Goal: Navigation & Orientation: Find specific page/section

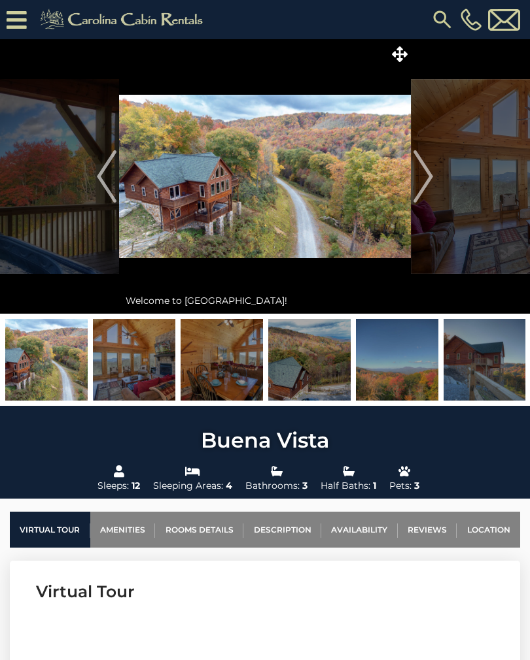
click at [490, 535] on link "Location" at bounding box center [487, 530] width 63 height 36
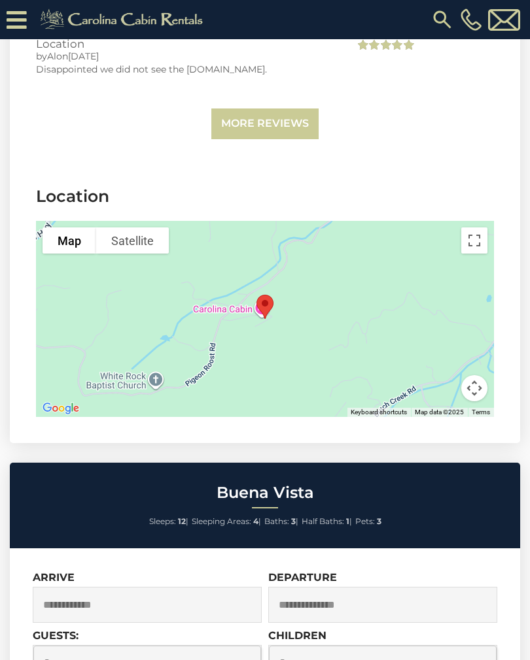
scroll to position [3342, 0]
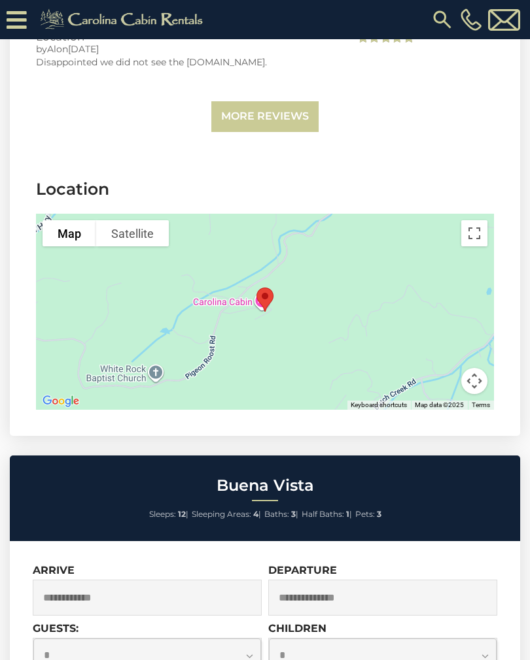
click at [468, 220] on button "Toggle fullscreen view" at bounding box center [474, 233] width 26 height 26
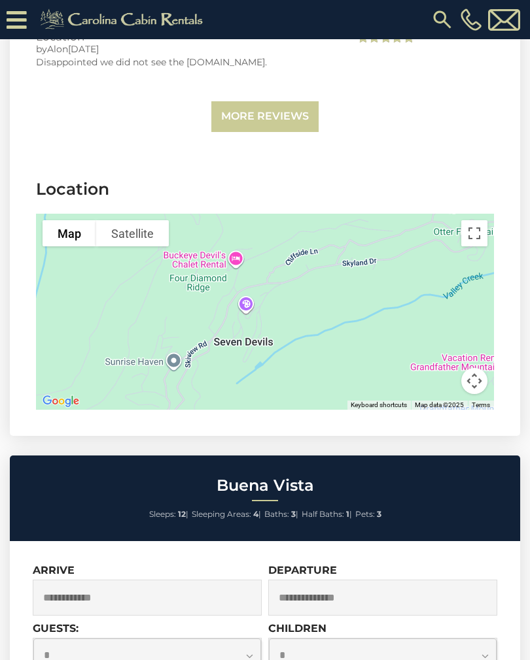
click at [472, 220] on button "Toggle fullscreen view" at bounding box center [474, 233] width 26 height 26
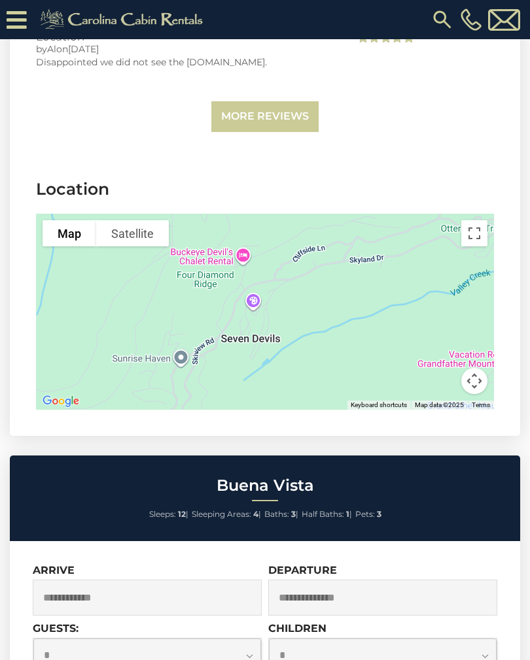
click at [479, 220] on button "Toggle fullscreen view" at bounding box center [474, 233] width 26 height 26
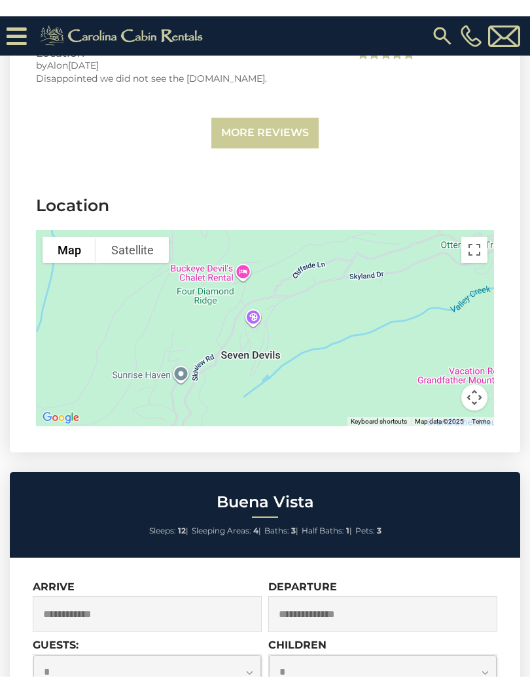
scroll to position [13, 0]
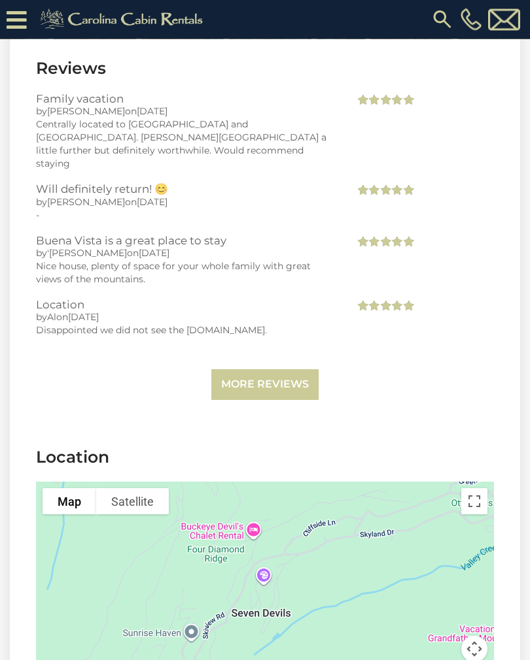
click at [477, 489] on button "Toggle fullscreen view" at bounding box center [474, 502] width 26 height 26
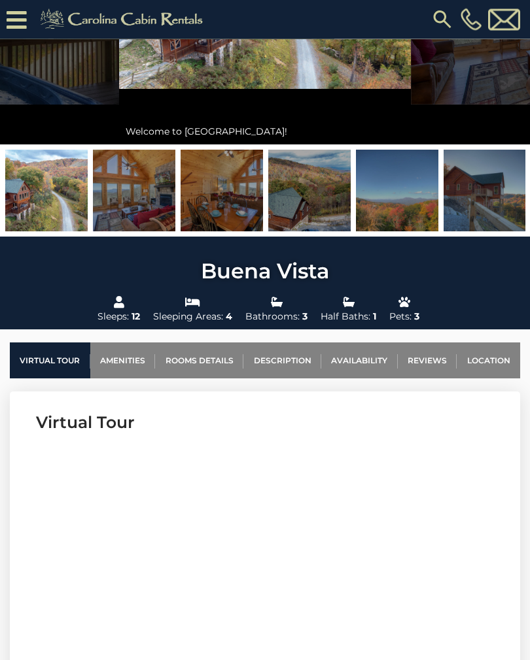
scroll to position [151, 0]
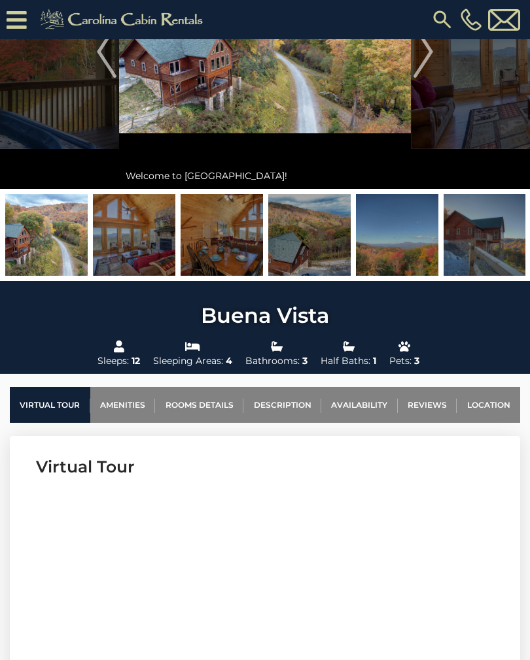
click at [431, 60] on img "Next" at bounding box center [423, 51] width 20 height 52
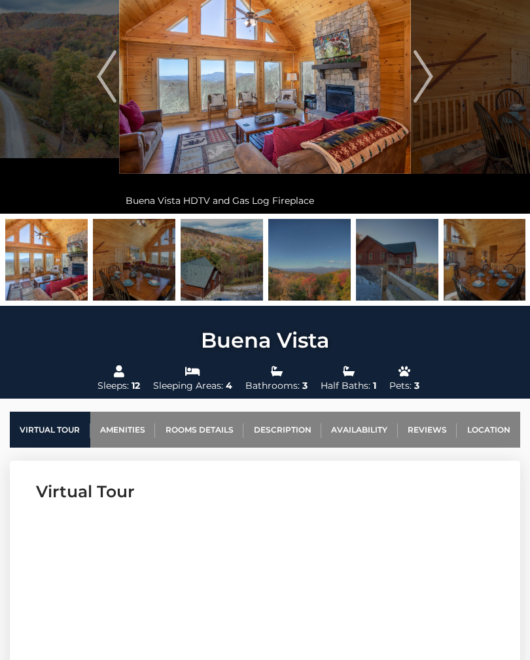
scroll to position [0, 0]
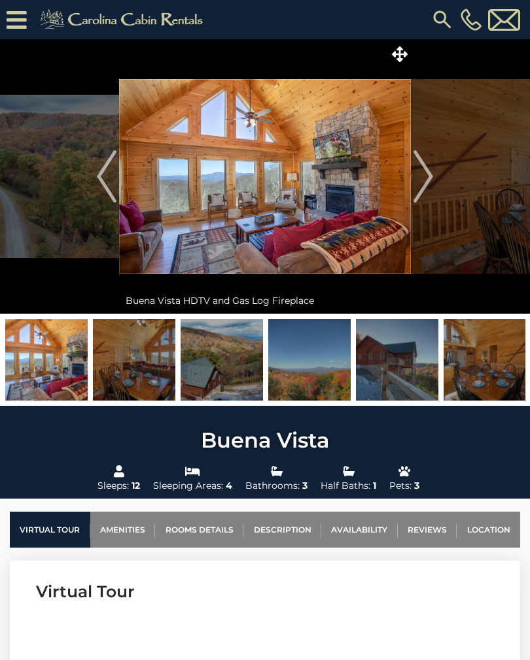
click at [416, 183] on img "Next" at bounding box center [423, 176] width 20 height 52
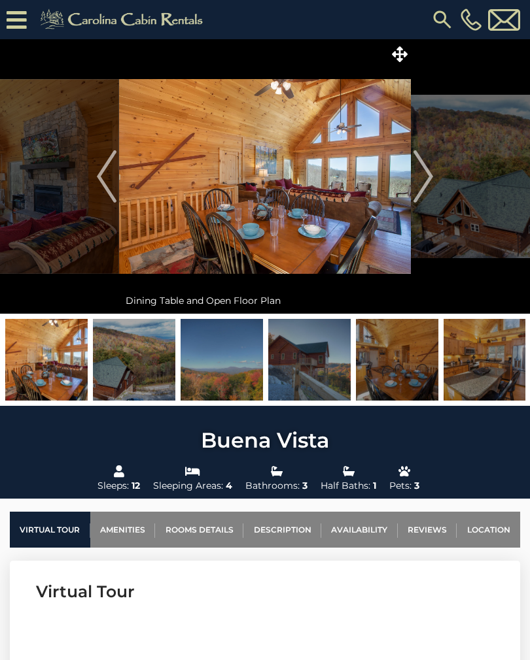
click at [422, 184] on img "Next" at bounding box center [423, 176] width 20 height 52
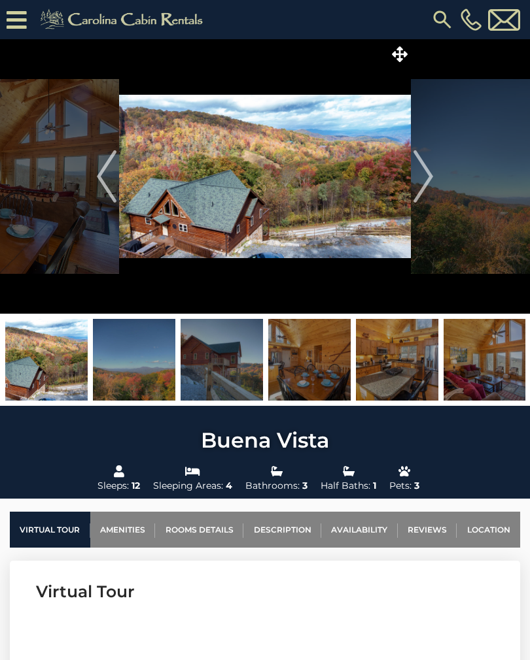
click at [431, 181] on img "Next" at bounding box center [423, 176] width 20 height 52
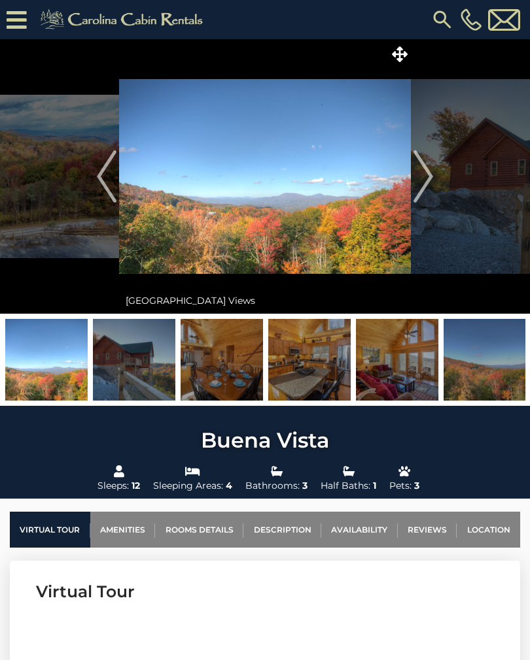
click at [429, 178] on img "Next" at bounding box center [423, 176] width 20 height 52
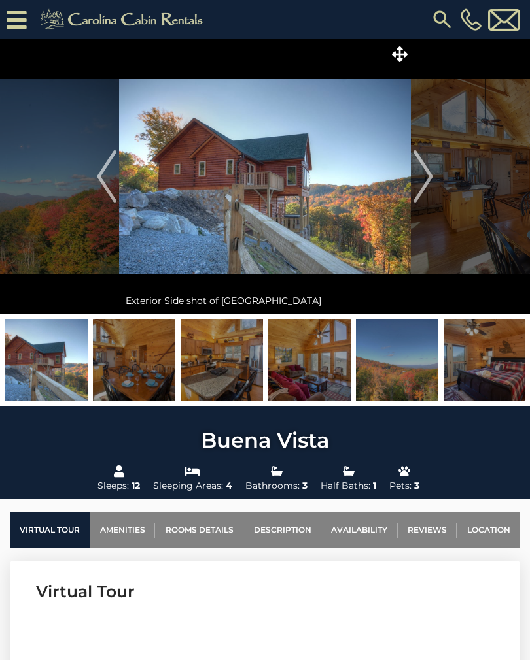
click at [430, 180] on img "Next" at bounding box center [423, 176] width 20 height 52
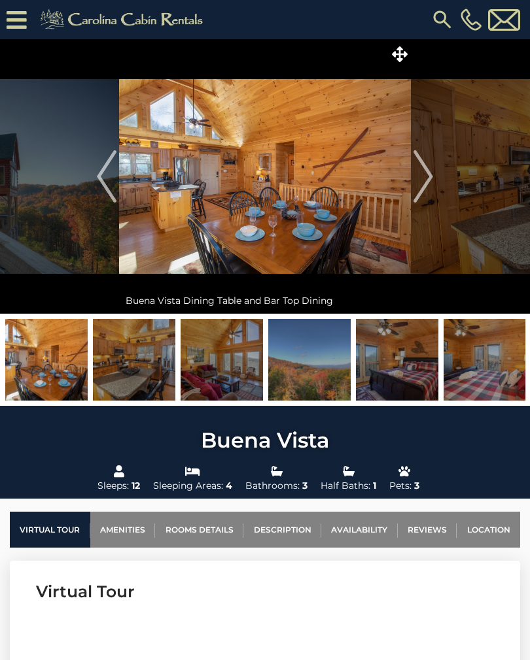
click at [419, 184] on img "Next" at bounding box center [423, 176] width 20 height 52
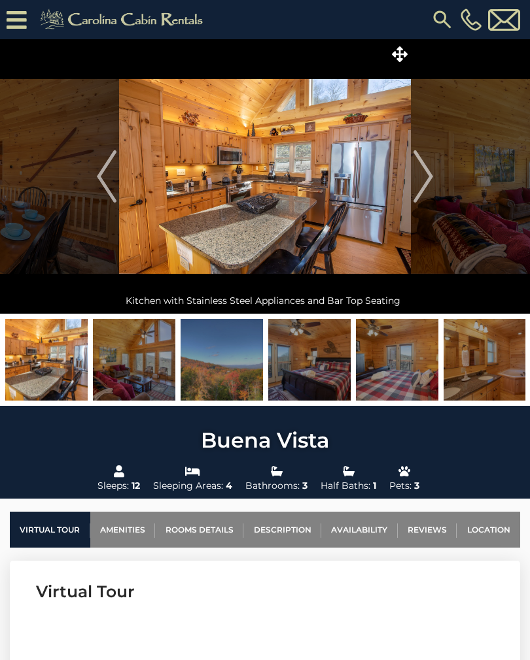
click at [432, 182] on img "Next" at bounding box center [423, 176] width 20 height 52
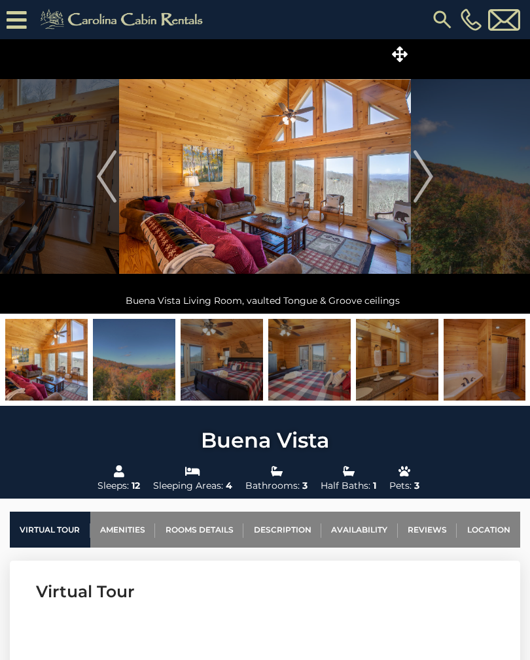
click at [430, 181] on img "Next" at bounding box center [423, 176] width 20 height 52
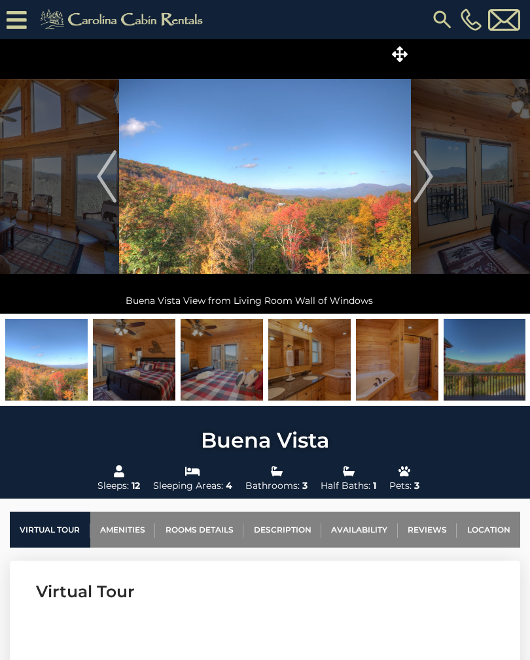
click at [435, 176] on button "Next" at bounding box center [423, 176] width 25 height 275
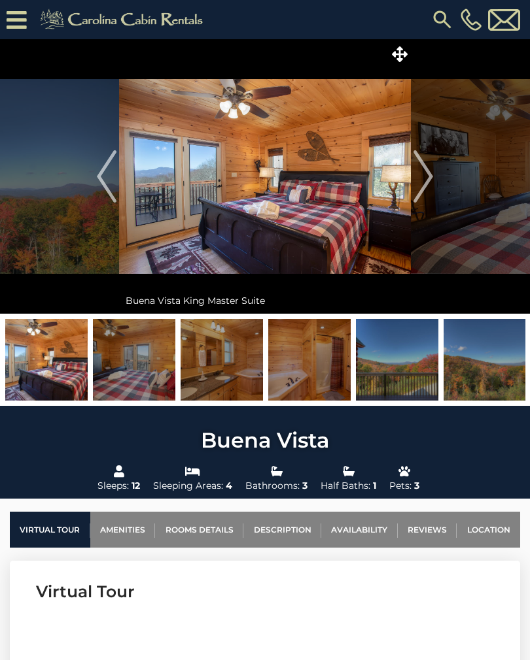
click at [430, 183] on img "Next" at bounding box center [423, 176] width 20 height 52
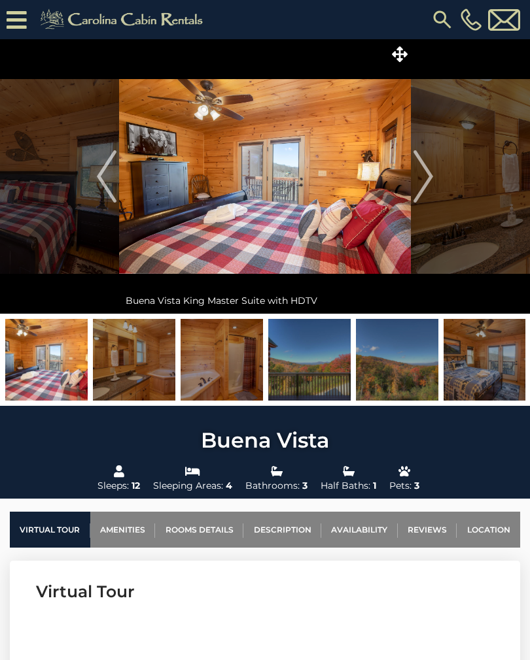
click at [431, 178] on img "Next" at bounding box center [423, 176] width 20 height 52
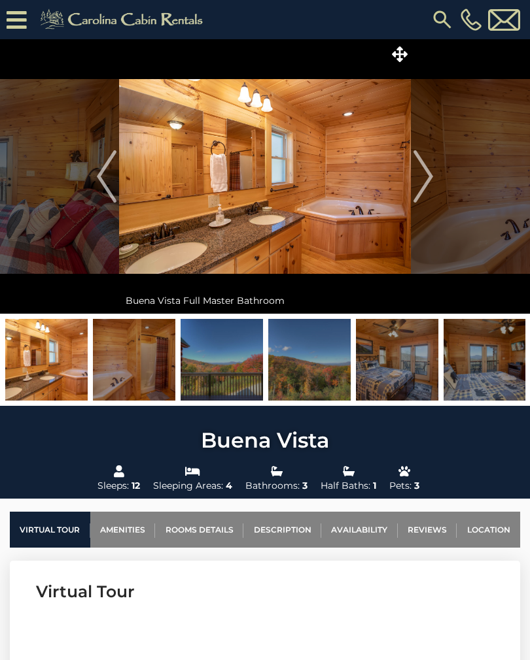
click at [432, 183] on img "Next" at bounding box center [423, 176] width 20 height 52
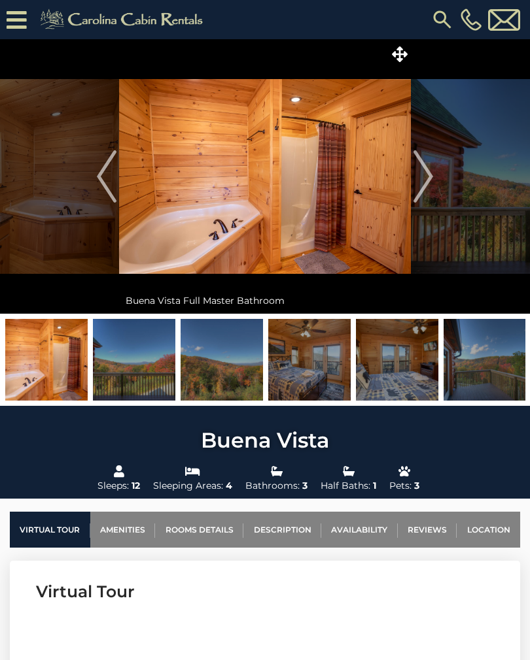
click at [432, 180] on img "Next" at bounding box center [423, 176] width 20 height 52
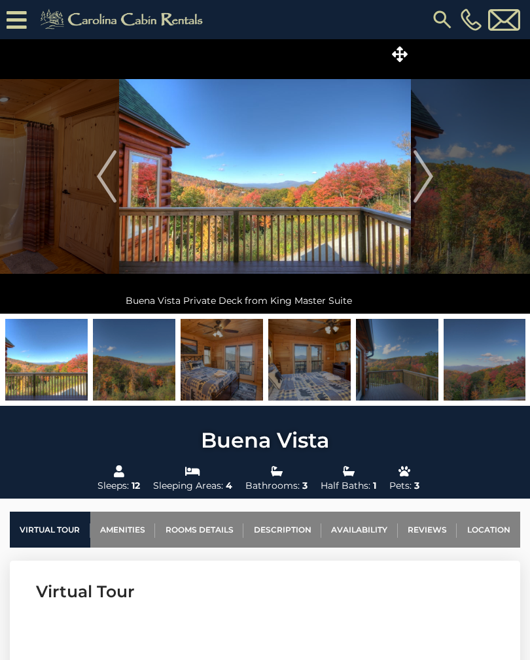
click at [426, 186] on img "Next" at bounding box center [423, 176] width 20 height 52
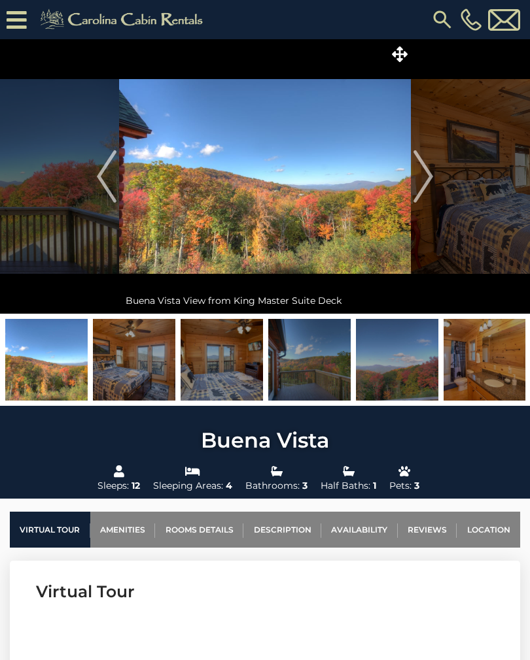
click at [417, 188] on img "Next" at bounding box center [423, 176] width 20 height 52
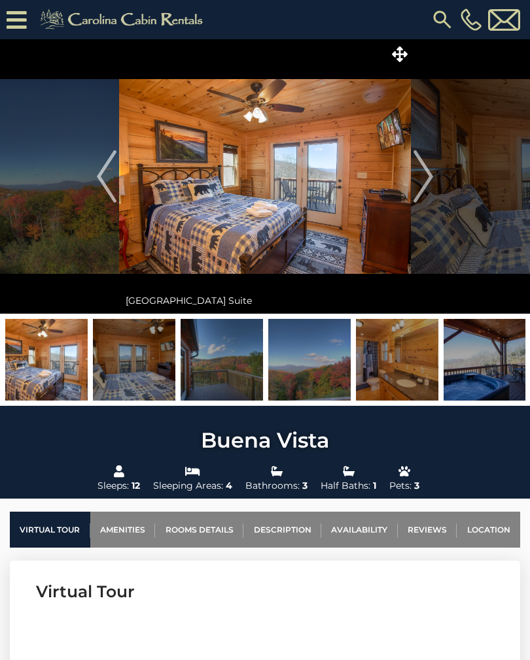
click at [424, 188] on img "Next" at bounding box center [423, 176] width 20 height 52
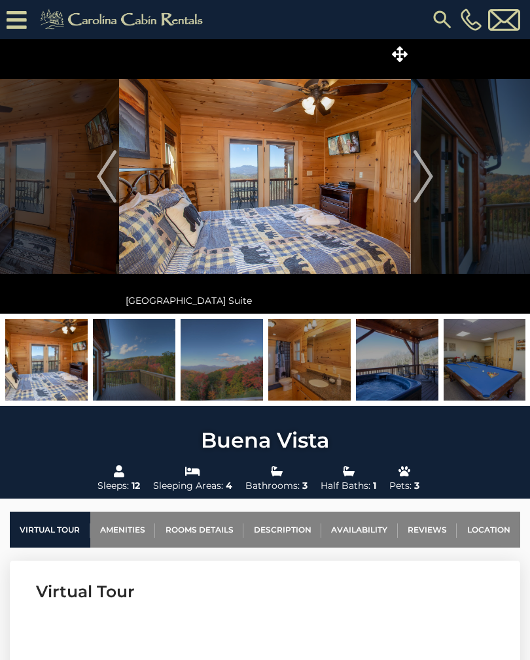
click at [428, 182] on img "Next" at bounding box center [423, 176] width 20 height 52
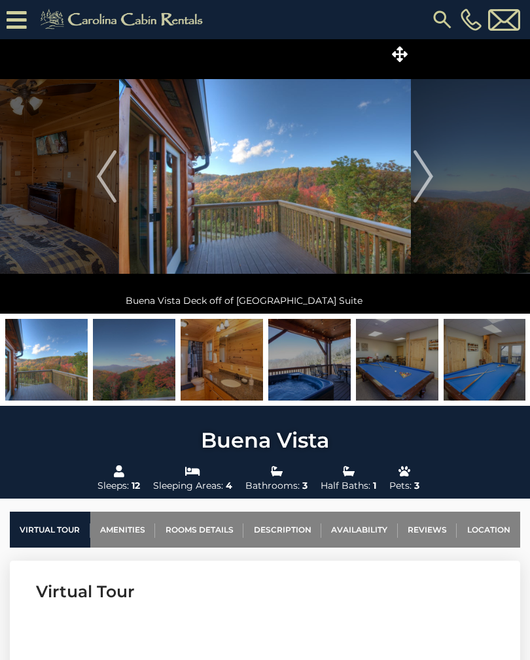
click at [423, 182] on img "Next" at bounding box center [423, 176] width 20 height 52
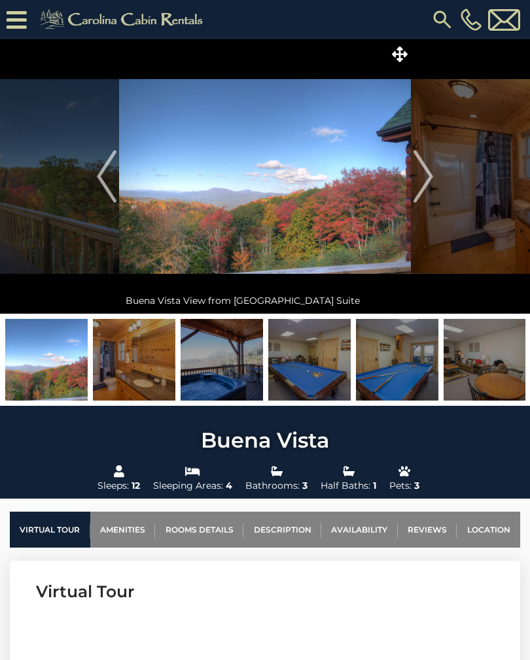
click at [425, 177] on img "Next" at bounding box center [423, 176] width 20 height 52
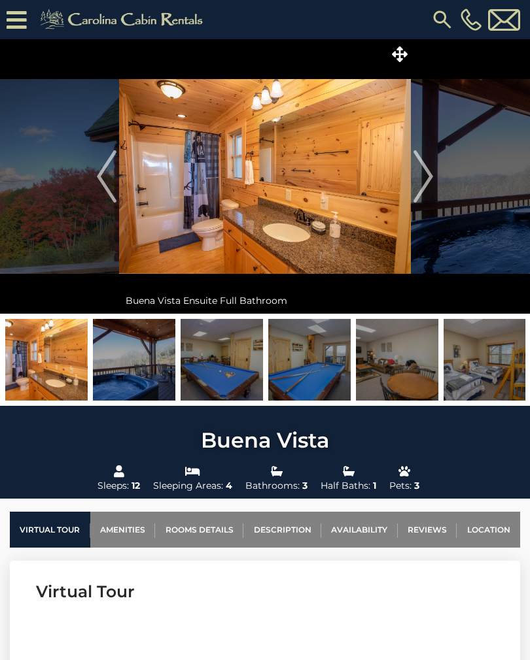
click at [426, 180] on img "Next" at bounding box center [423, 176] width 20 height 52
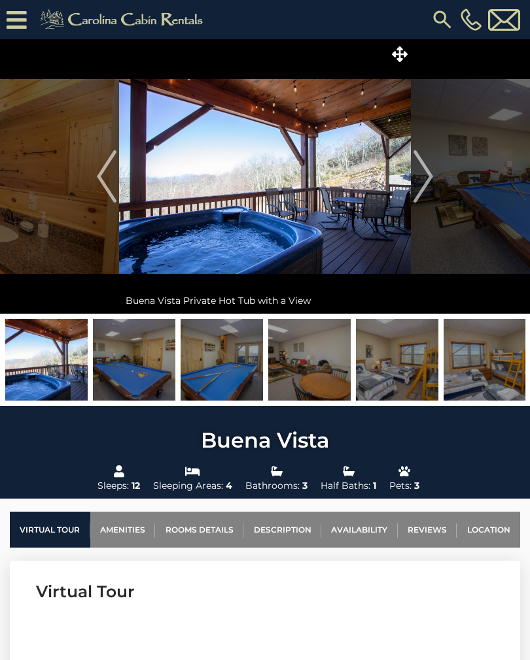
click at [426, 187] on img "Next" at bounding box center [423, 176] width 20 height 52
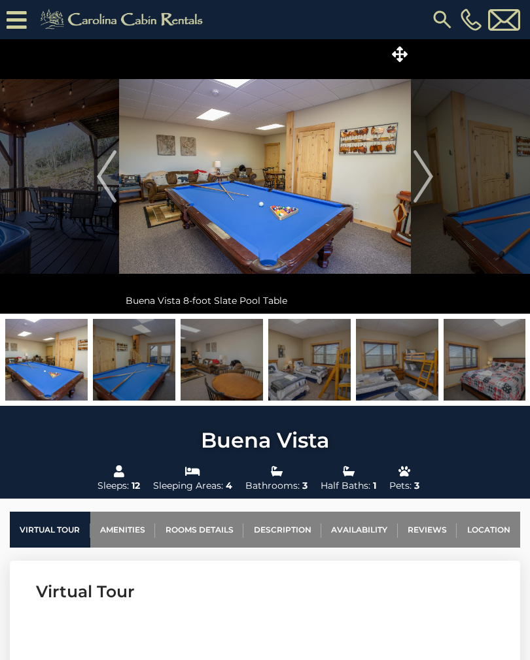
click at [428, 182] on img "Next" at bounding box center [423, 176] width 20 height 52
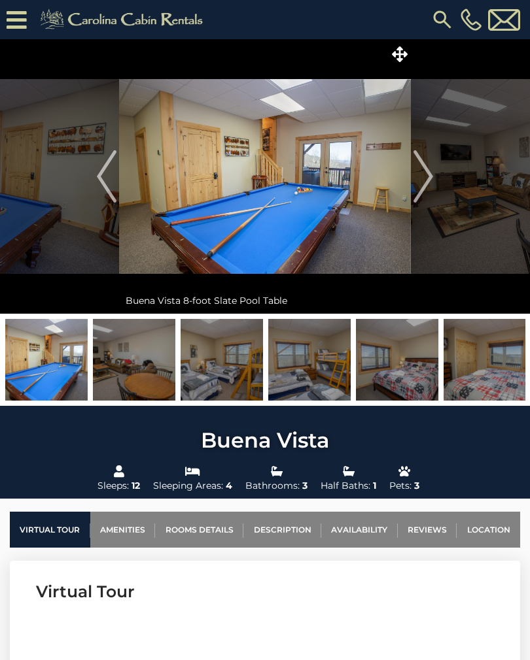
click at [425, 185] on img "Next" at bounding box center [423, 176] width 20 height 52
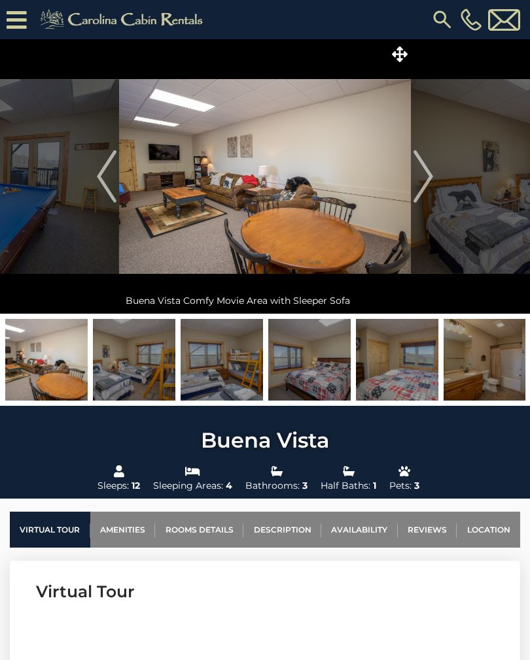
click at [428, 184] on img "Next" at bounding box center [423, 176] width 20 height 52
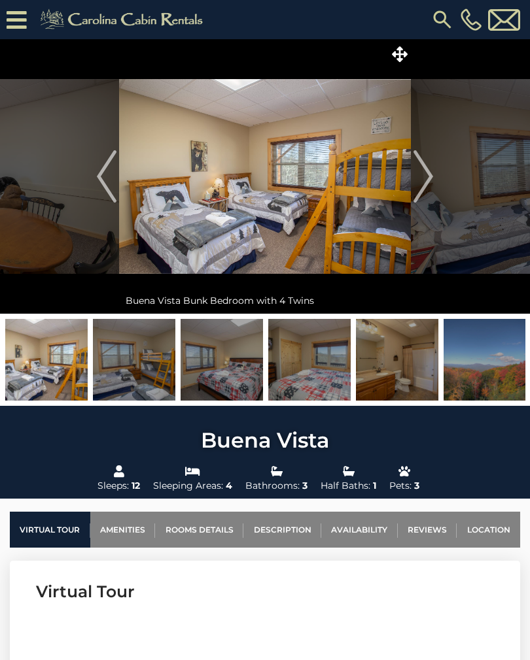
click at [418, 192] on img "Next" at bounding box center [423, 176] width 20 height 52
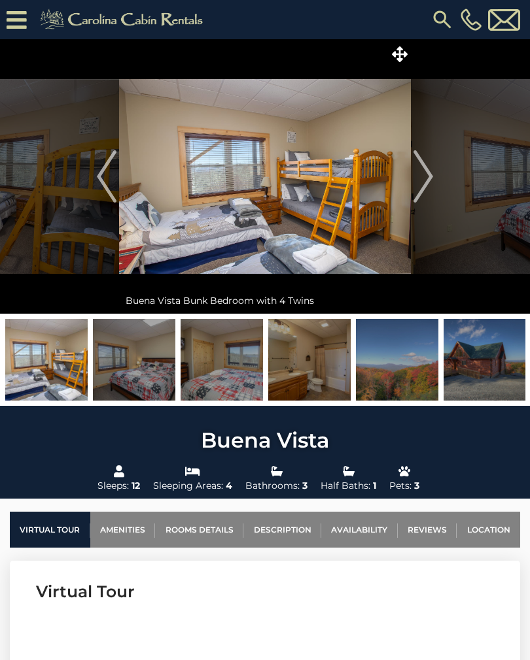
click at [433, 175] on img "Next" at bounding box center [423, 176] width 20 height 52
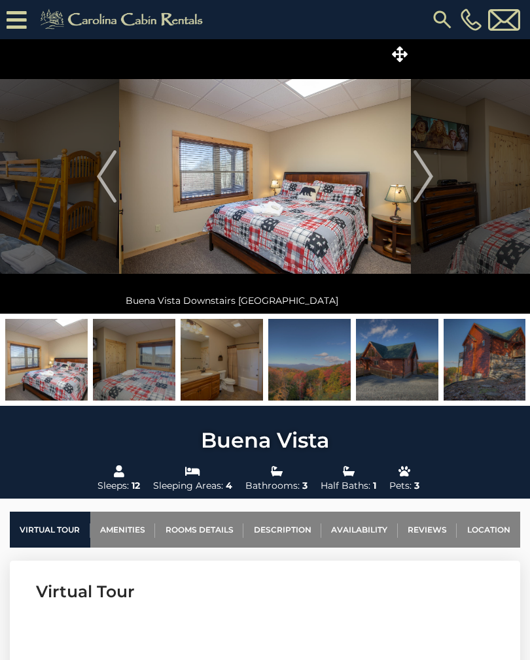
click at [425, 184] on img "Next" at bounding box center [423, 176] width 20 height 52
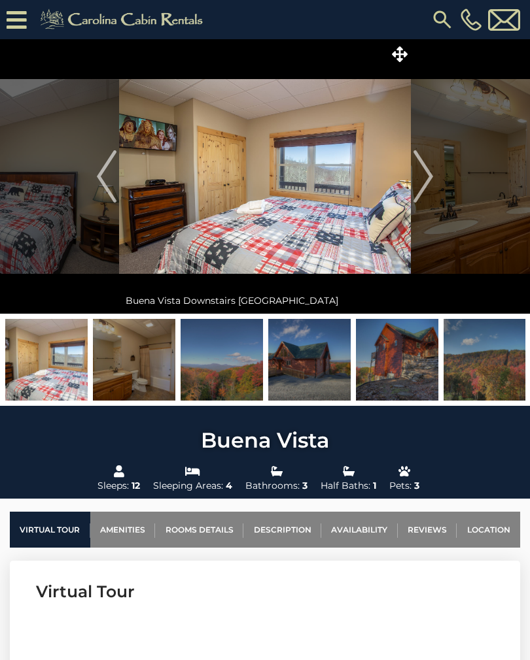
click at [433, 179] on img "Next" at bounding box center [423, 176] width 20 height 52
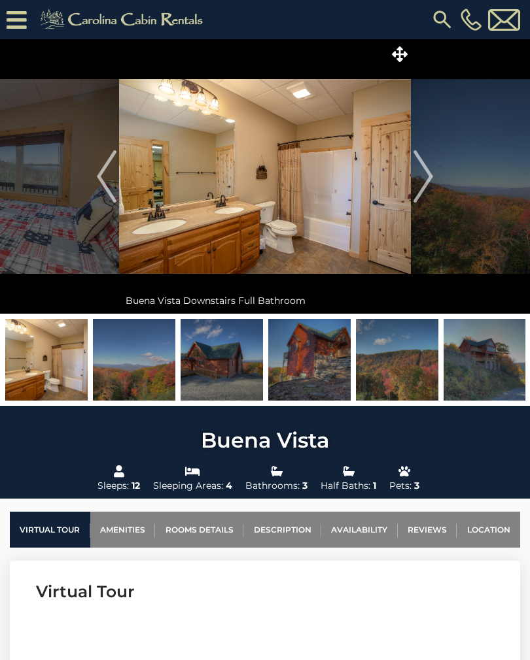
click at [434, 178] on button "Next" at bounding box center [423, 176] width 25 height 275
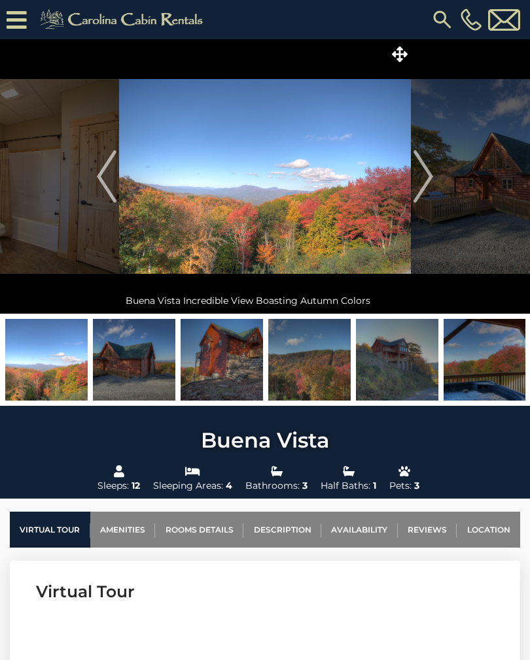
click at [426, 181] on img "Next" at bounding box center [423, 176] width 20 height 52
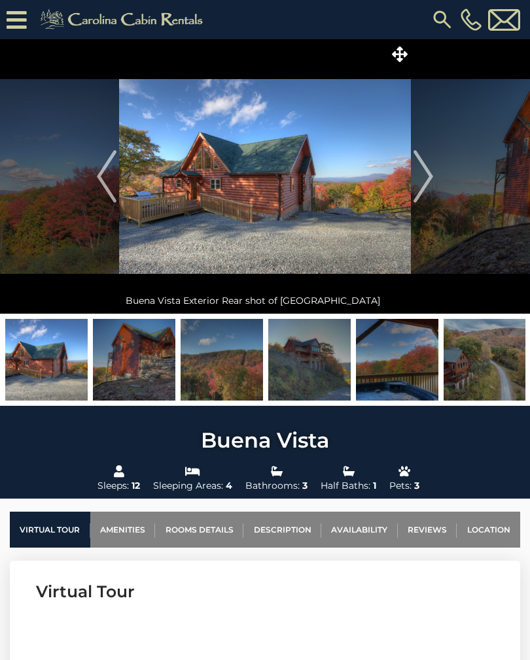
click at [432, 179] on img "Next" at bounding box center [423, 176] width 20 height 52
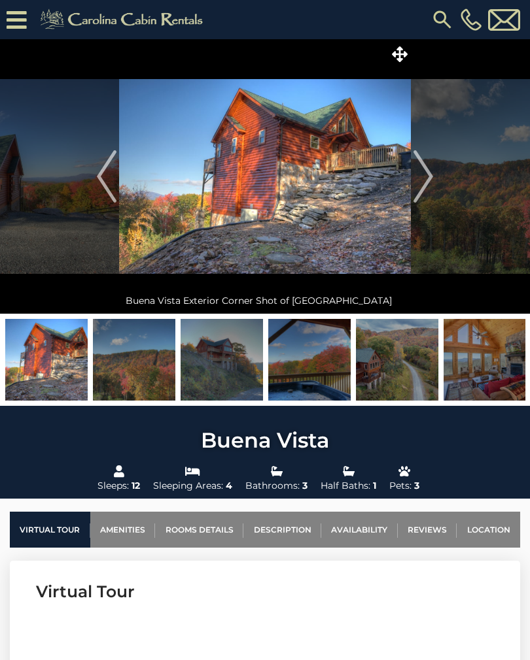
click at [422, 185] on img "Next" at bounding box center [423, 176] width 20 height 52
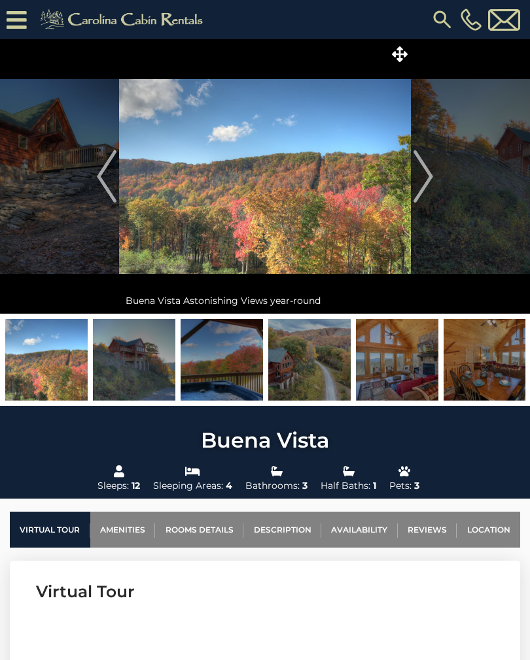
click at [424, 186] on img "Next" at bounding box center [423, 176] width 20 height 52
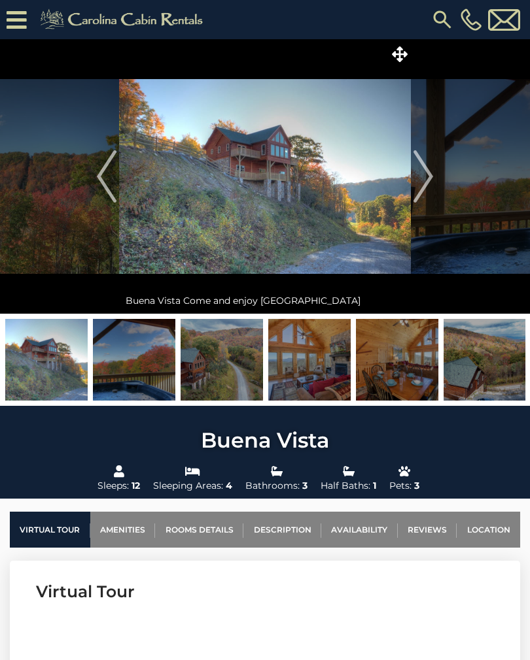
click at [424, 186] on img "Next" at bounding box center [423, 176] width 20 height 52
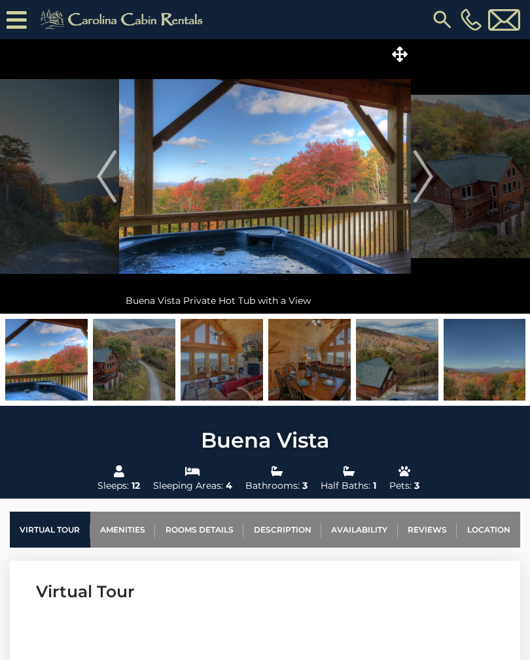
click at [426, 186] on img "Next" at bounding box center [423, 176] width 20 height 52
